Goal: Task Accomplishment & Management: Complete application form

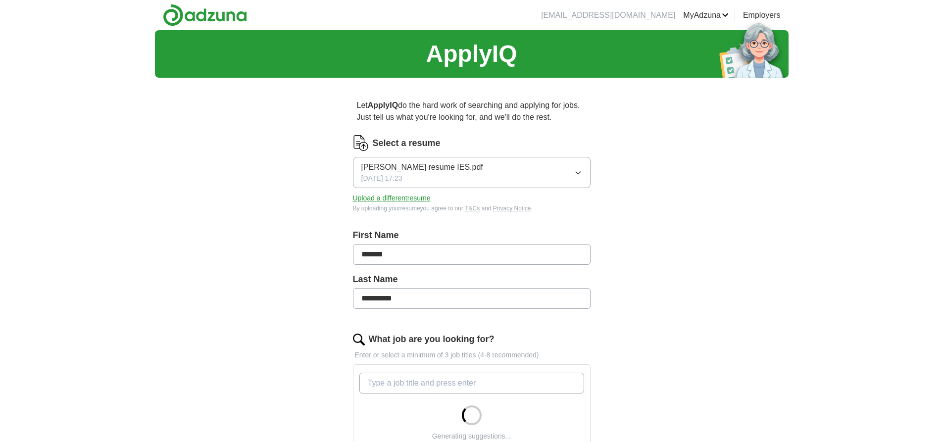
click at [570, 169] on button "[PERSON_NAME] resume IES.pdf [DATE] 17:23" at bounding box center [472, 172] width 238 height 31
click at [653, 186] on div "**********" at bounding box center [471, 351] width 633 height 642
click at [387, 198] on button "Upload a different resume" at bounding box center [392, 198] width 78 height 10
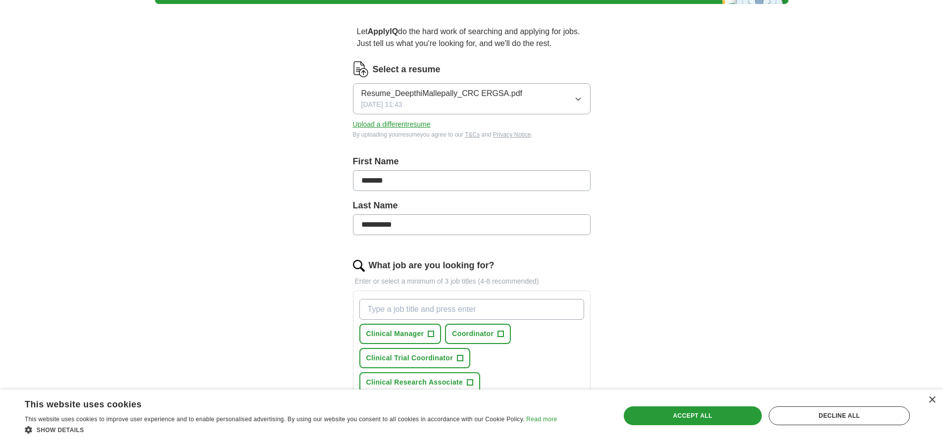
scroll to position [198, 0]
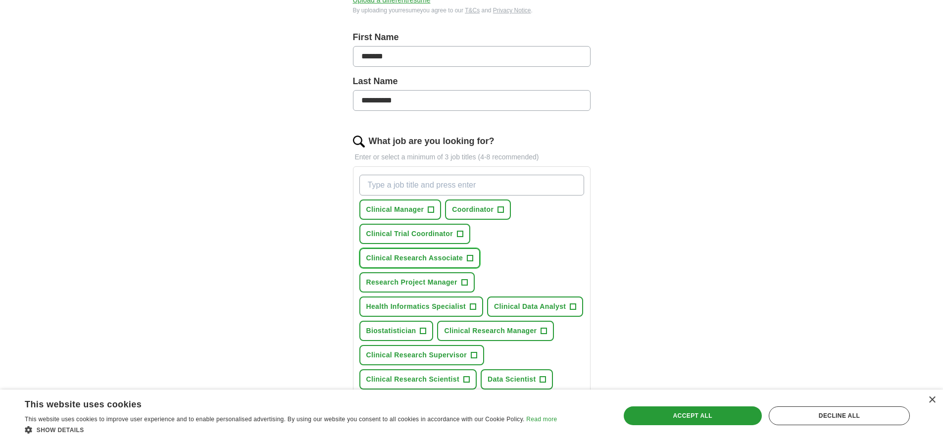
click at [467, 257] on span "+" at bounding box center [470, 258] width 6 height 8
click at [575, 306] on span "+" at bounding box center [573, 307] width 6 height 8
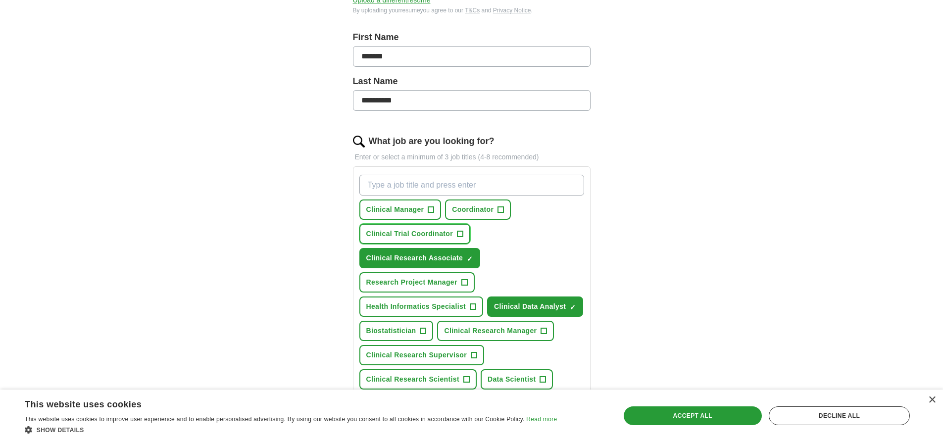
click at [458, 234] on span "+" at bounding box center [460, 234] width 6 height 8
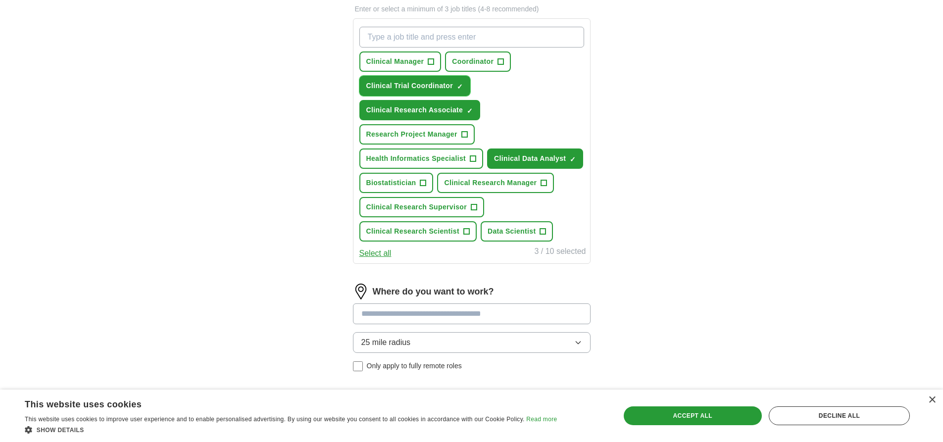
scroll to position [346, 0]
click at [371, 254] on button "Select all" at bounding box center [375, 253] width 32 height 12
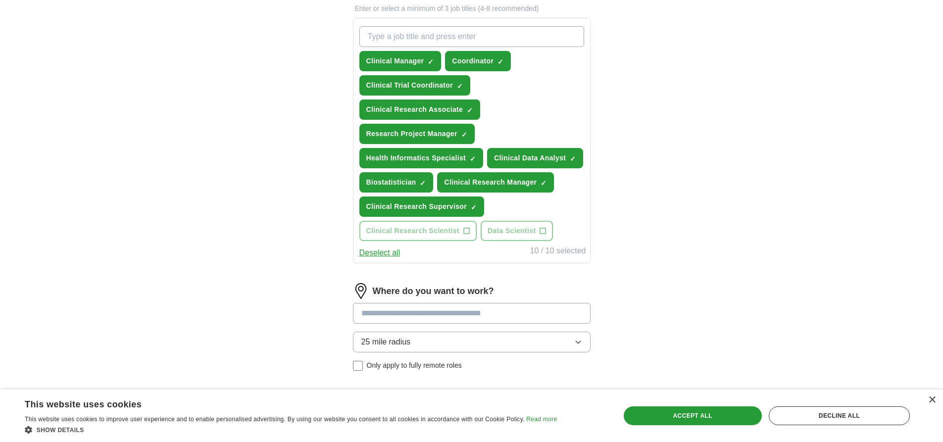
click at [371, 254] on button "Deselect all" at bounding box center [379, 253] width 41 height 12
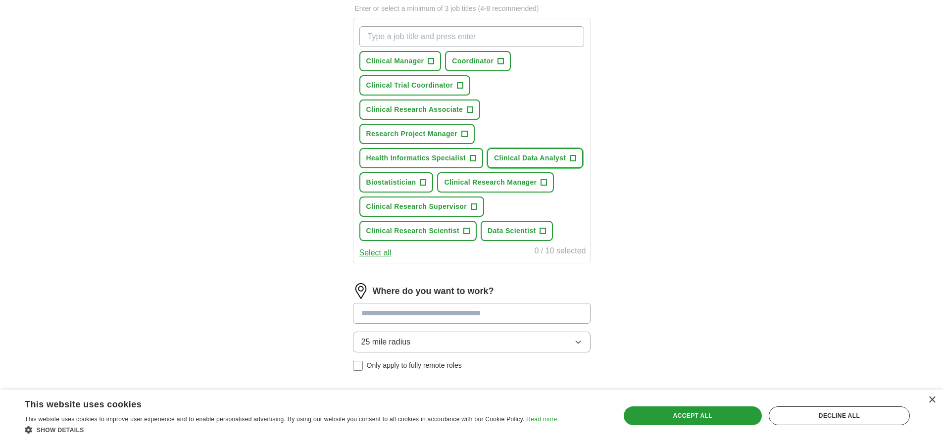
click at [569, 157] on button "Clinical Data Analyst +" at bounding box center [535, 158] width 96 height 20
click at [460, 158] on span "Health Informatics Specialist" at bounding box center [416, 158] width 100 height 10
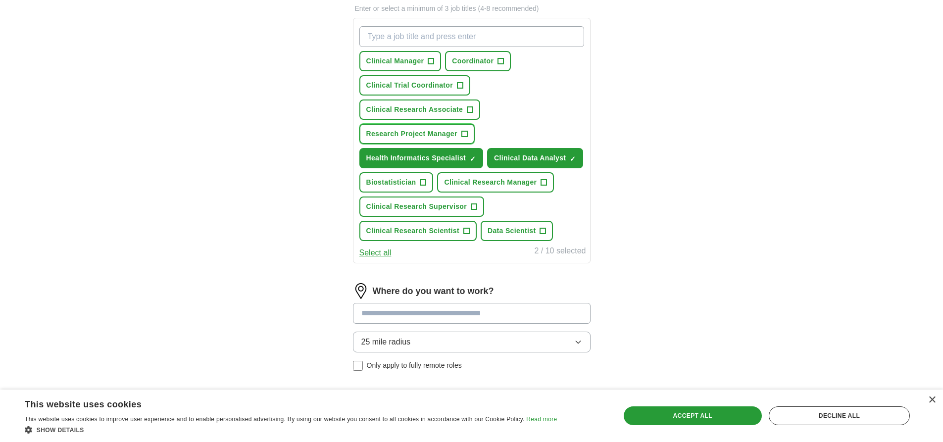
click at [460, 133] on button "Research Project Manager +" at bounding box center [416, 134] width 115 height 20
click at [469, 106] on span "+" at bounding box center [470, 110] width 6 height 8
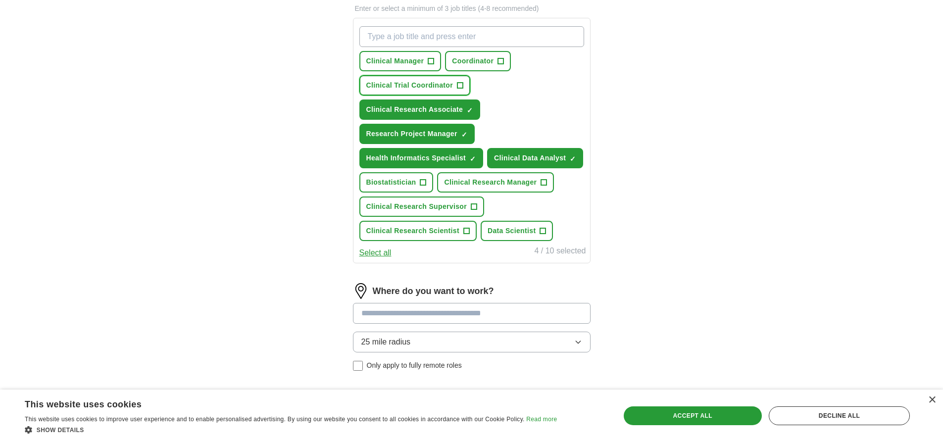
click at [463, 85] on span "+" at bounding box center [460, 85] width 6 height 6
click at [472, 206] on span "+" at bounding box center [474, 207] width 6 height 8
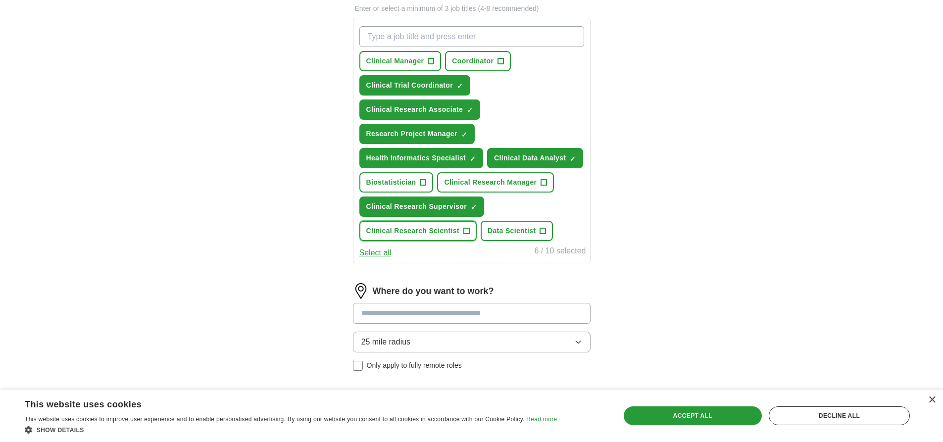
click at [475, 230] on button "Clinical Research Scientist +" at bounding box center [417, 231] width 117 height 20
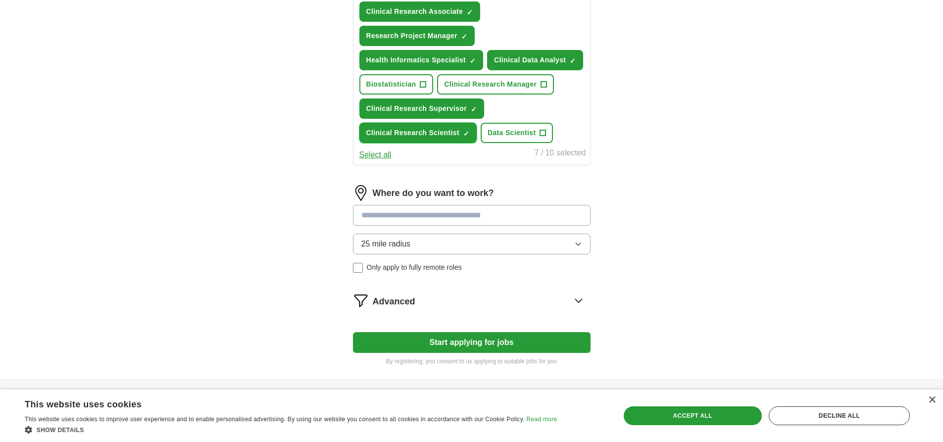
scroll to position [445, 0]
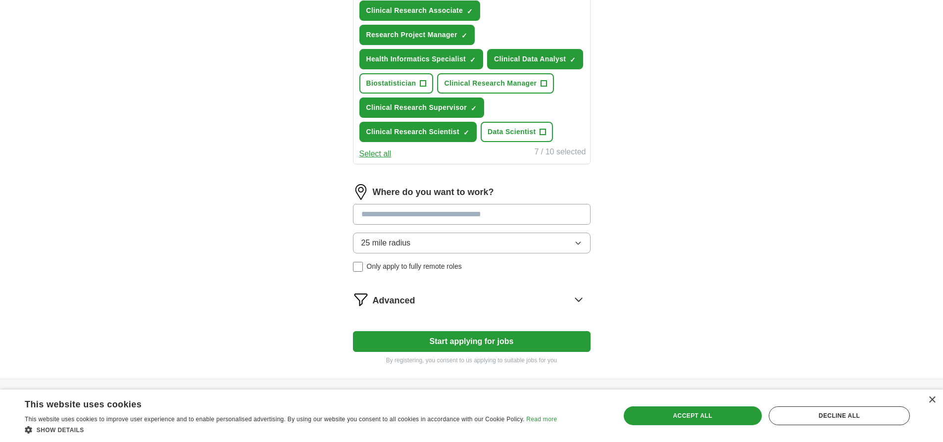
click at [442, 213] on input at bounding box center [472, 214] width 238 height 21
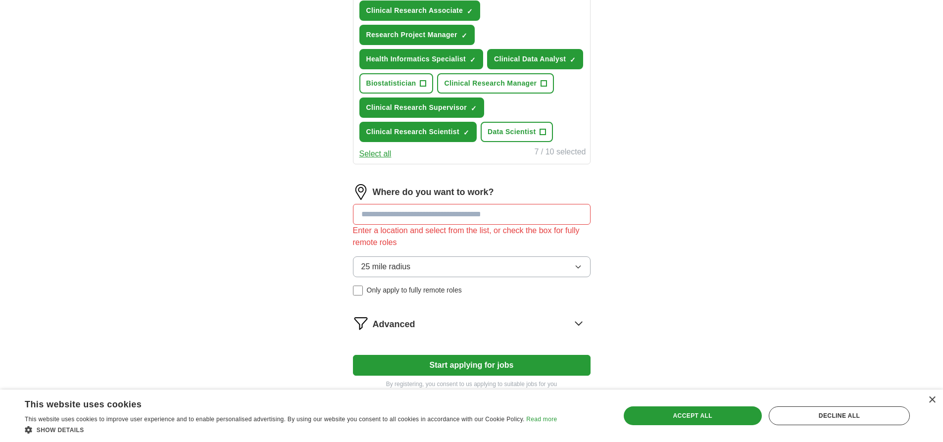
click at [514, 246] on div "Where do you want to work? Enter a location and select from the list, or check …" at bounding box center [472, 243] width 238 height 119
click at [454, 202] on div "Where do you want to work? Enter a location and select from the list, or check …" at bounding box center [472, 243] width 238 height 119
click at [450, 214] on input at bounding box center [472, 214] width 238 height 21
type input "*****"
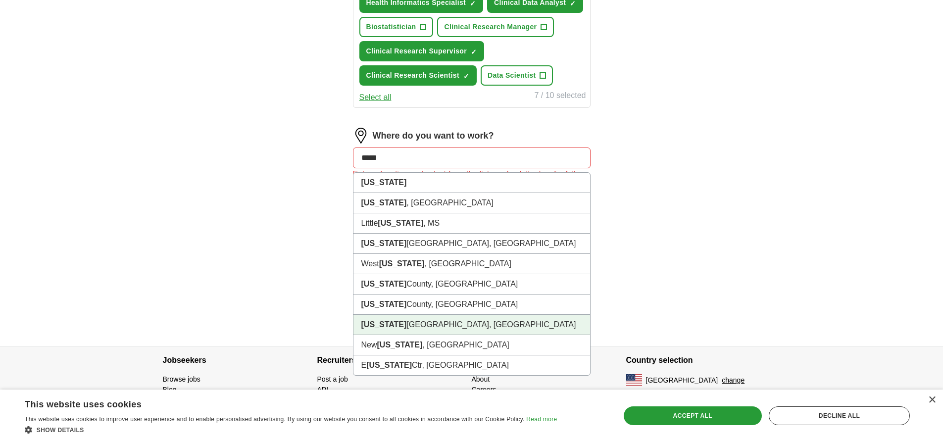
scroll to position [506, 0]
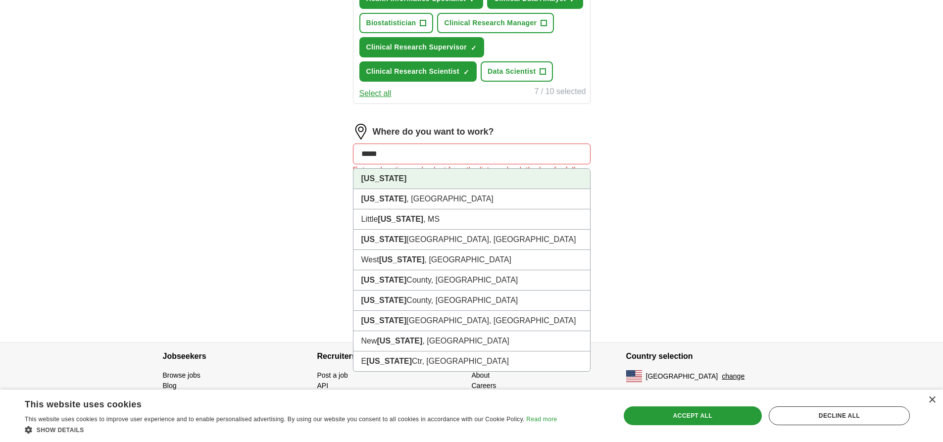
click at [449, 183] on li "[US_STATE]" at bounding box center [471, 179] width 237 height 20
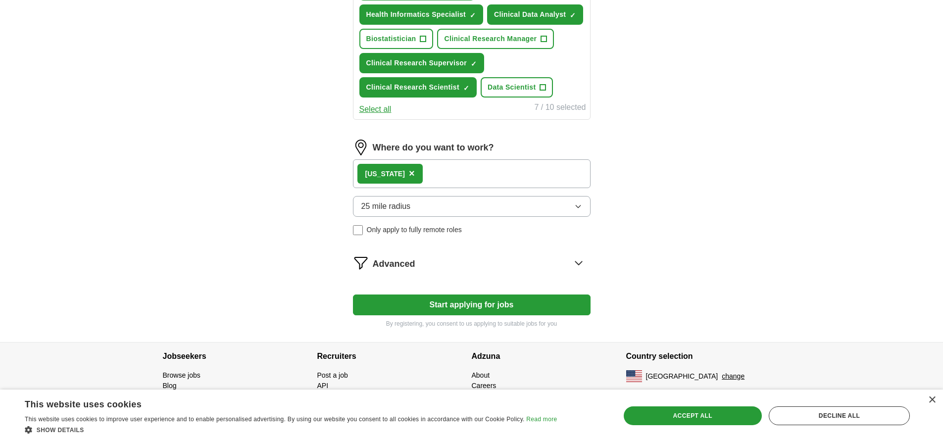
scroll to position [490, 0]
click at [512, 304] on button "Start applying for jobs" at bounding box center [472, 304] width 238 height 21
select select "**"
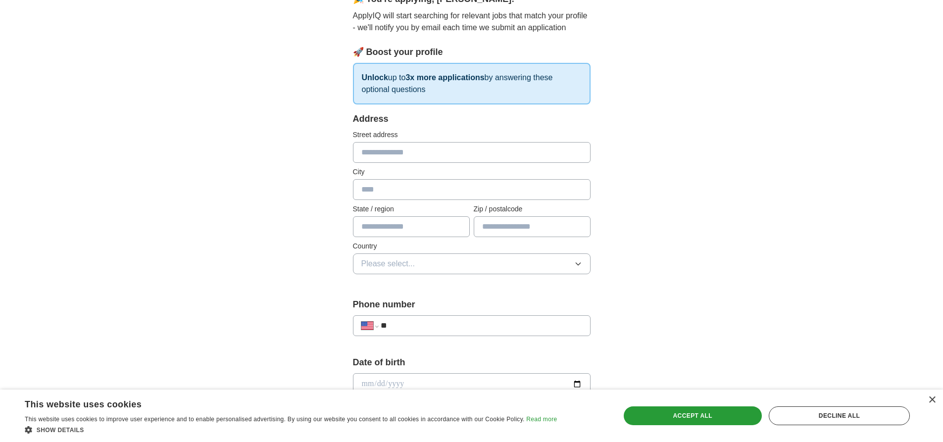
scroll to position [148, 0]
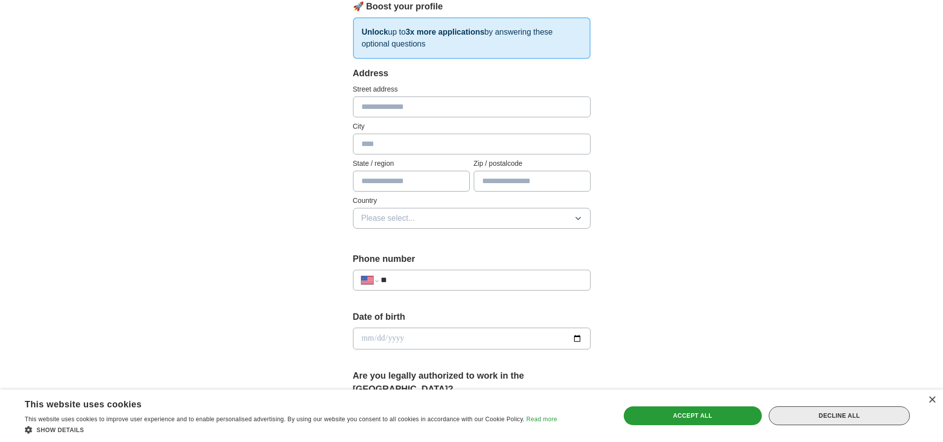
click at [865, 416] on div "Decline all" at bounding box center [838, 415] width 141 height 19
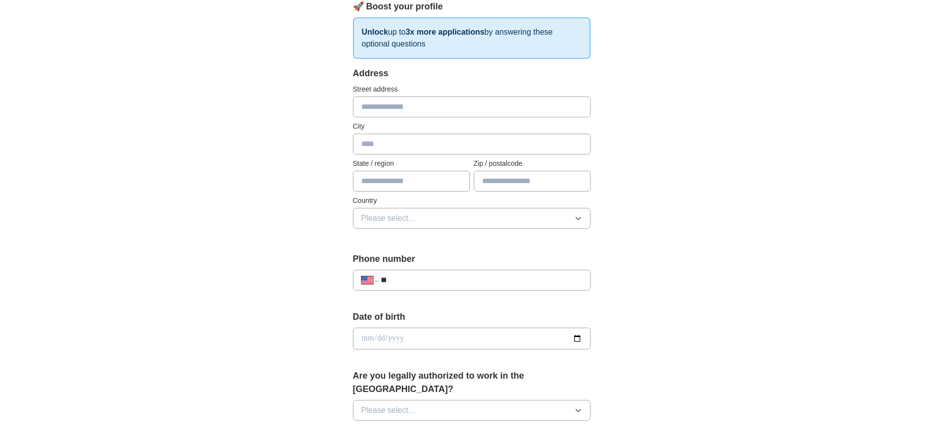
click at [410, 111] on input "text" at bounding box center [472, 106] width 238 height 21
